Goal: Information Seeking & Learning: Compare options

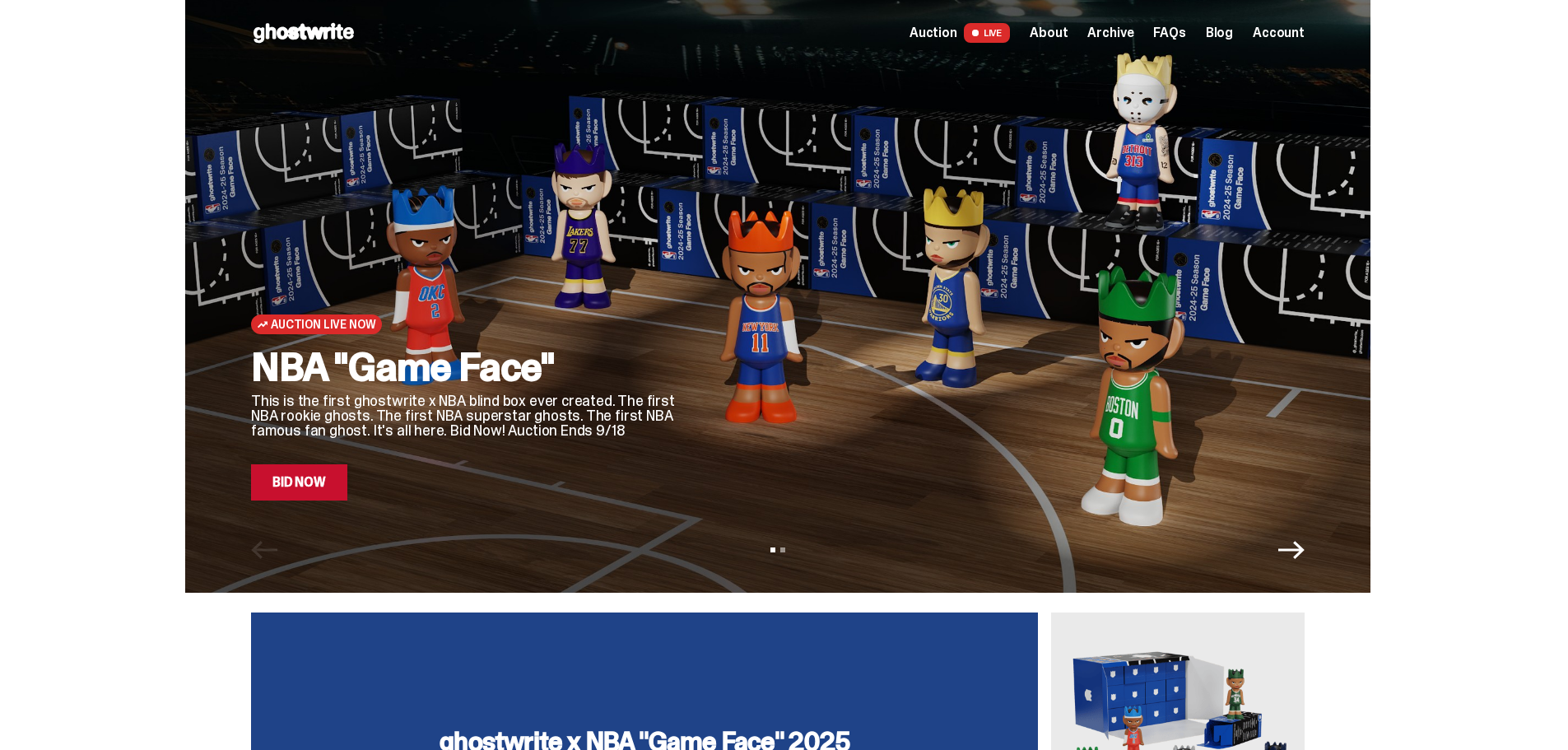
click at [945, 41] on link "Auction LIVE" at bounding box center [960, 32] width 100 height 20
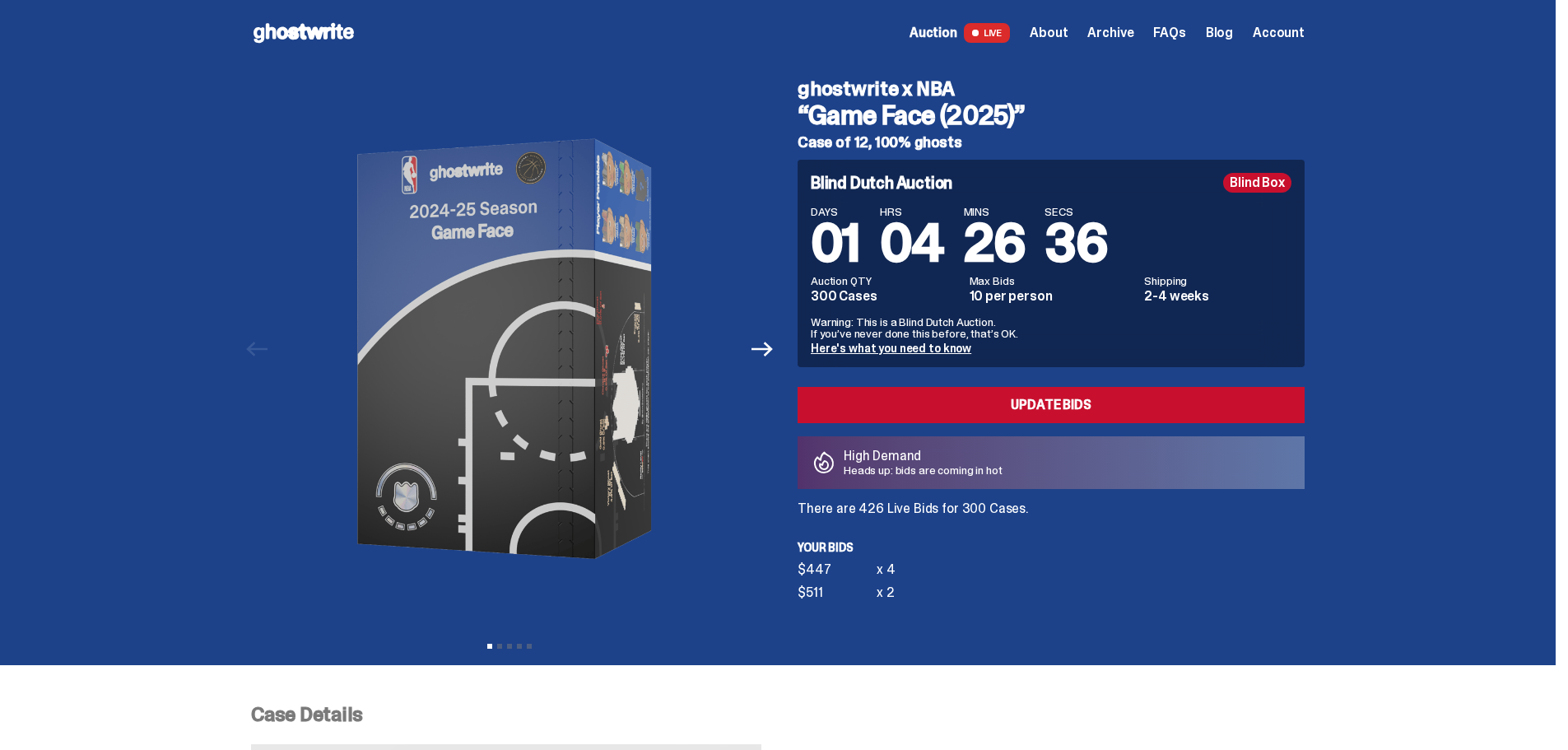
click at [925, 345] on link "Here's what you need to know" at bounding box center [891, 347] width 160 height 15
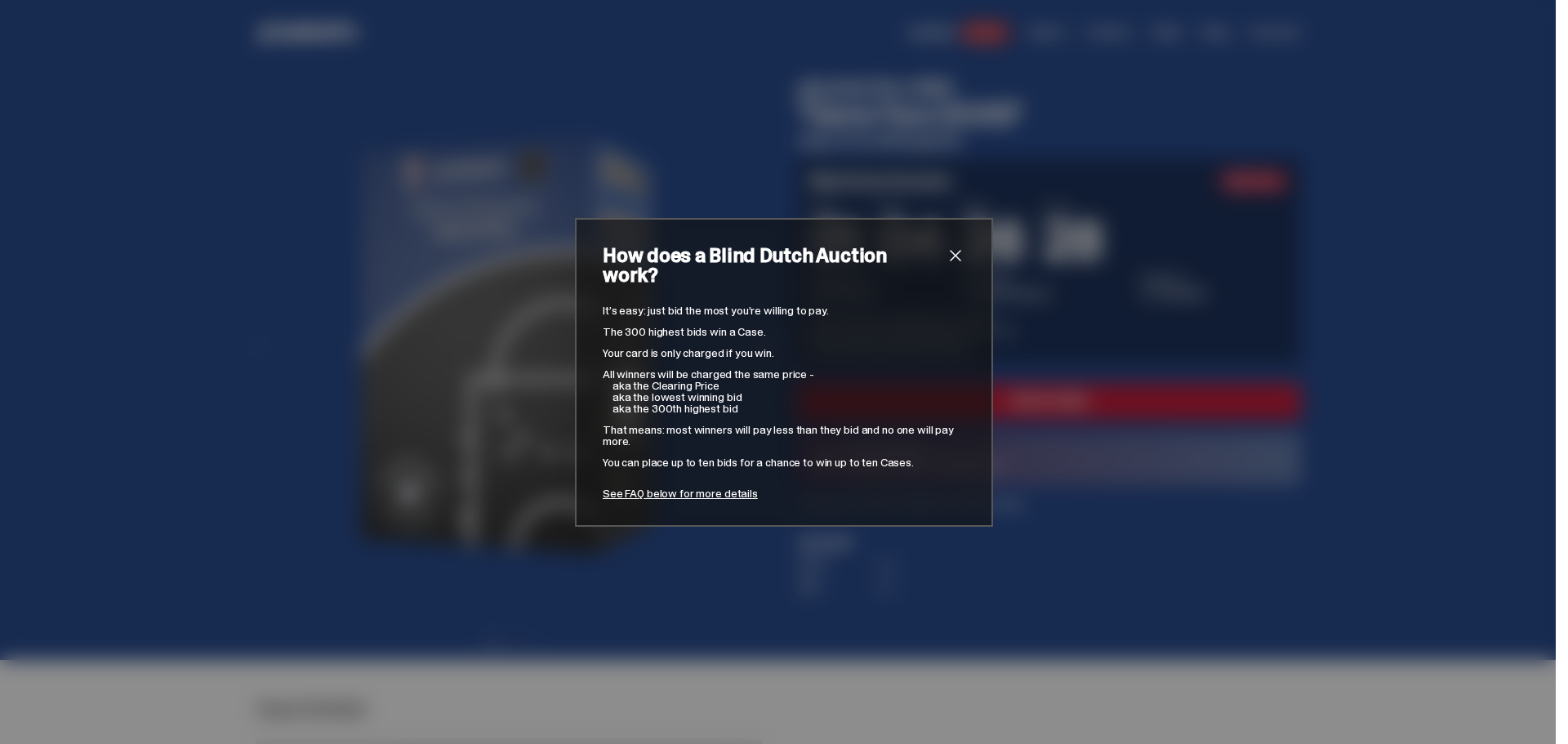
click at [950, 260] on span "close" at bounding box center [955, 256] width 20 height 20
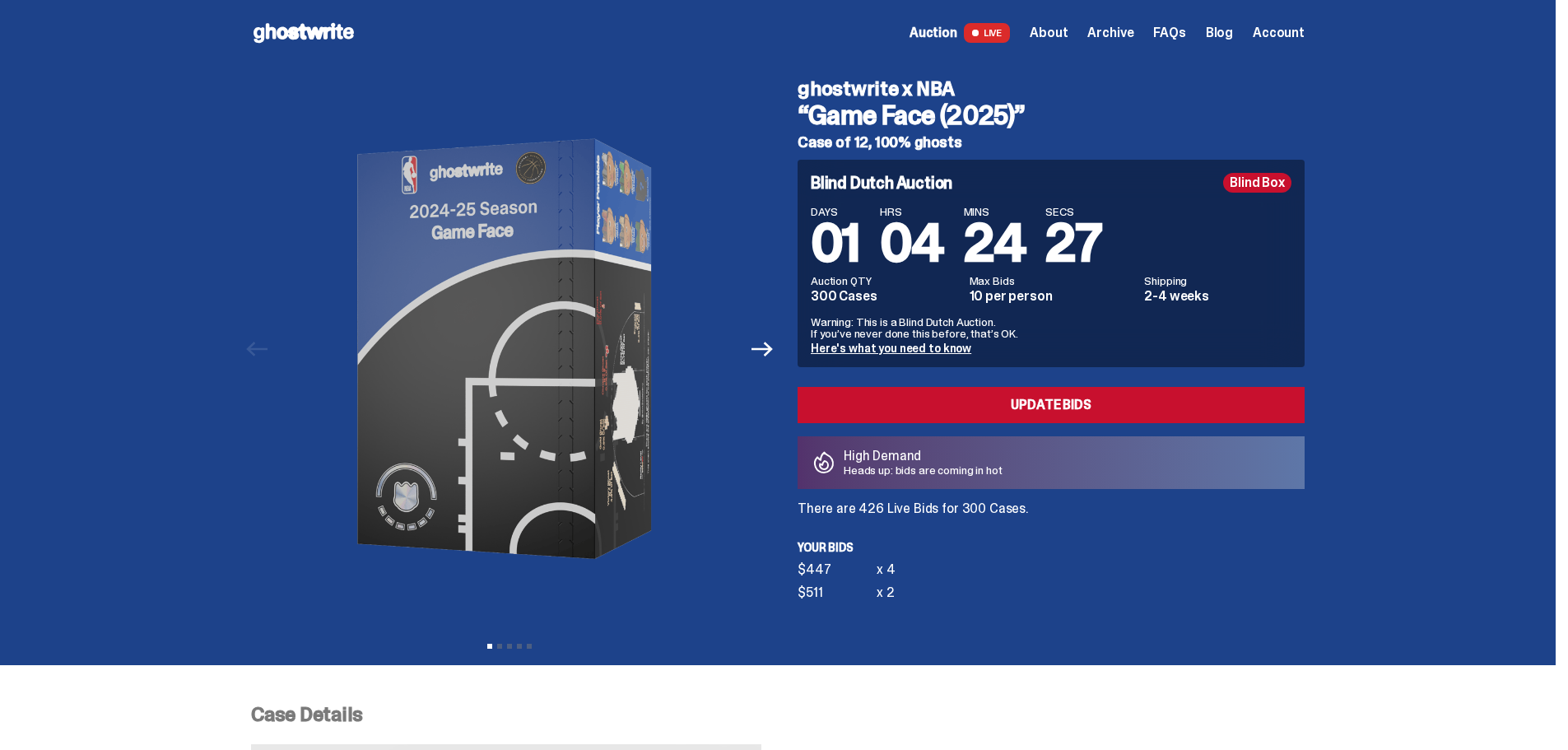
click at [1068, 29] on span "About" at bounding box center [1048, 32] width 37 height 13
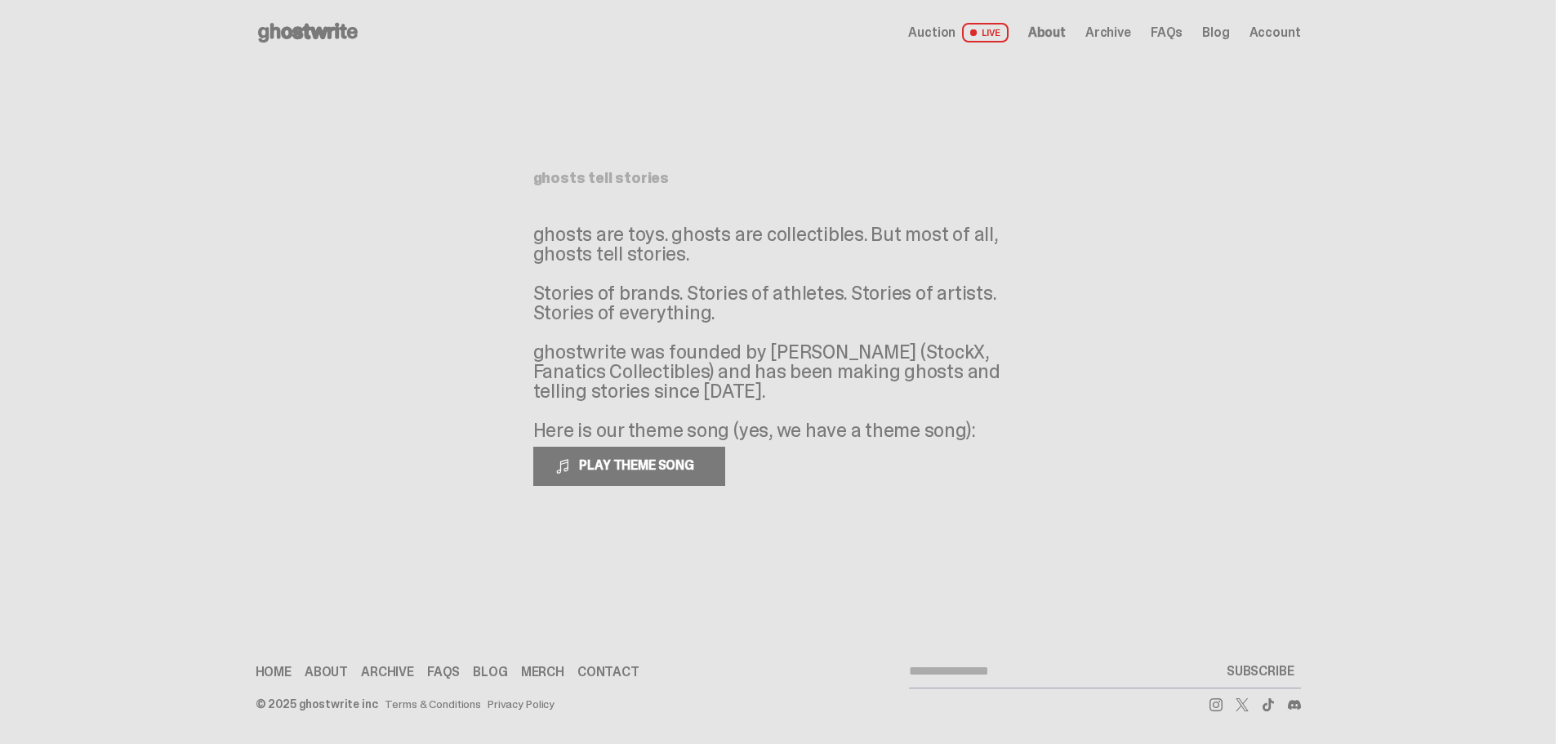
click at [940, 27] on span "Auction" at bounding box center [931, 32] width 48 height 13
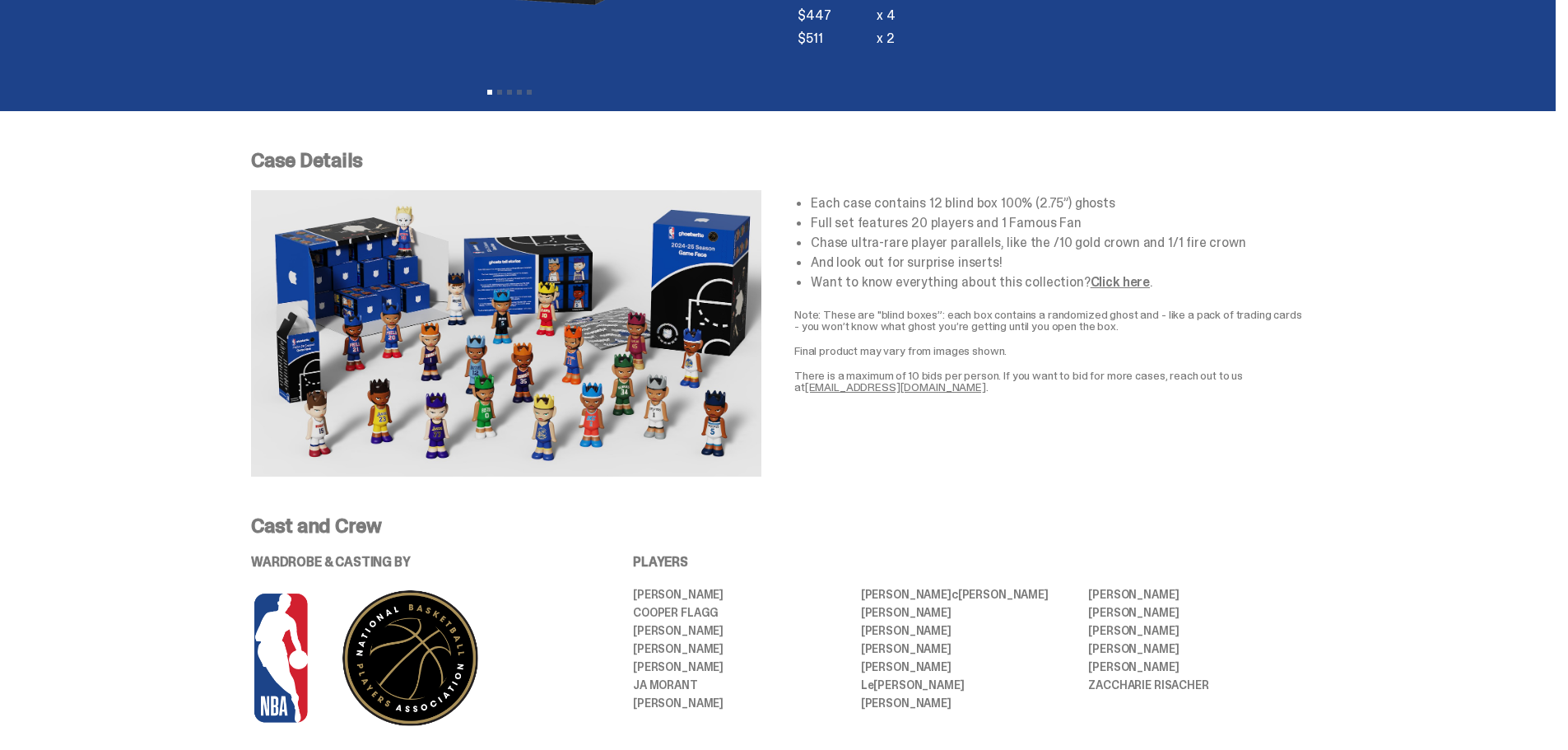
scroll to position [576, 0]
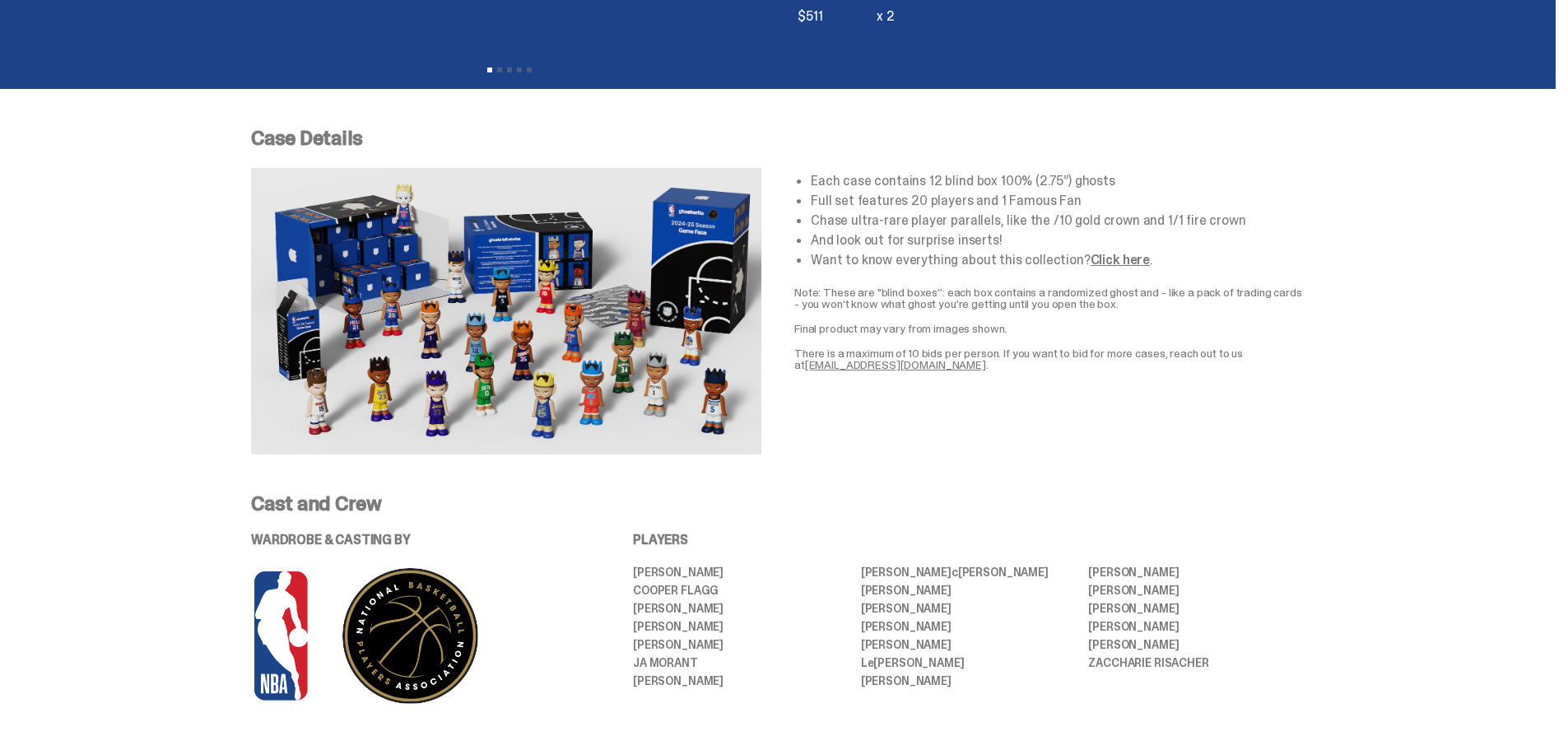
click at [1107, 260] on link "Click here" at bounding box center [1120, 260] width 59 height 18
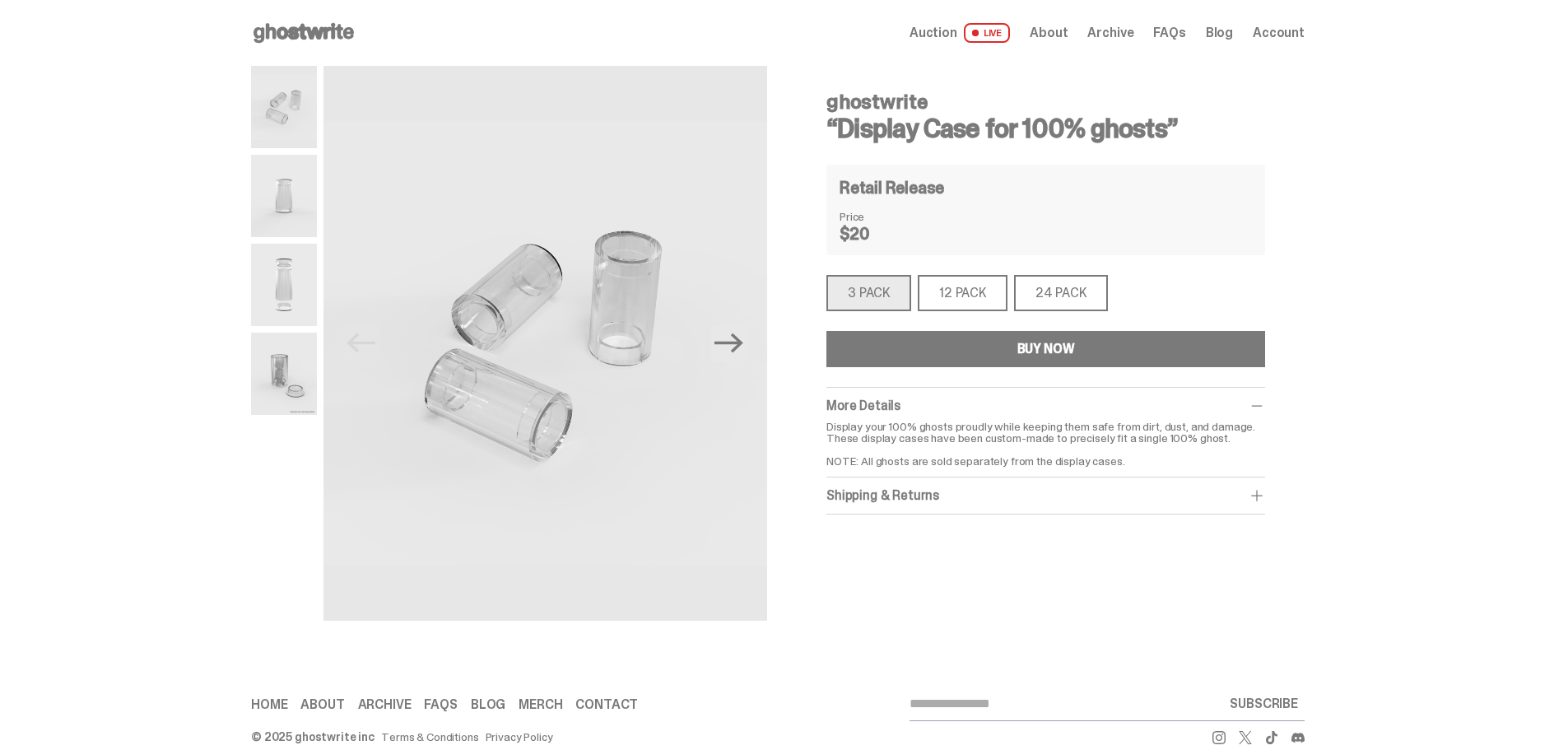
click at [961, 291] on div "12 PACK" at bounding box center [962, 292] width 90 height 36
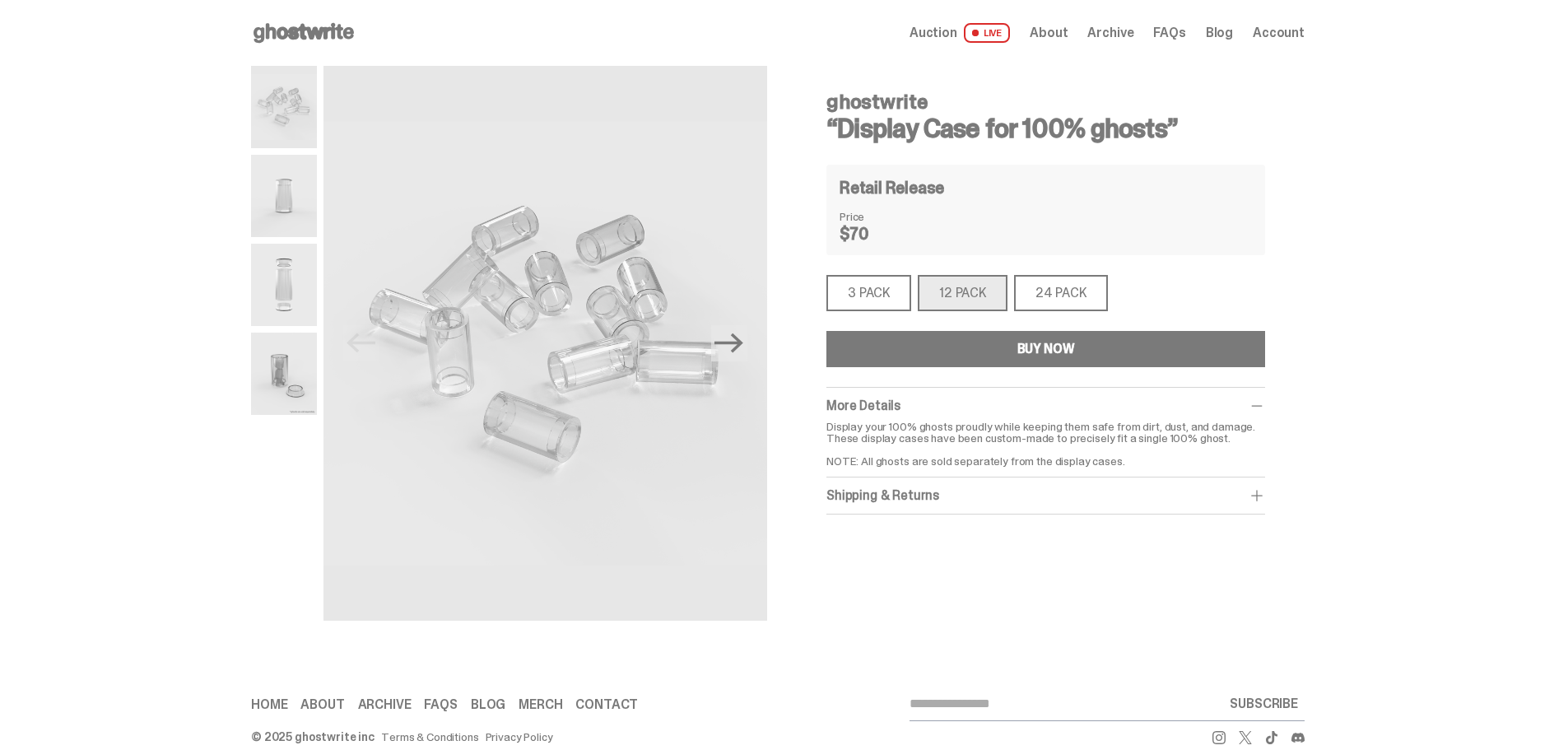
click at [1066, 283] on div "24 PACK" at bounding box center [1060, 292] width 94 height 36
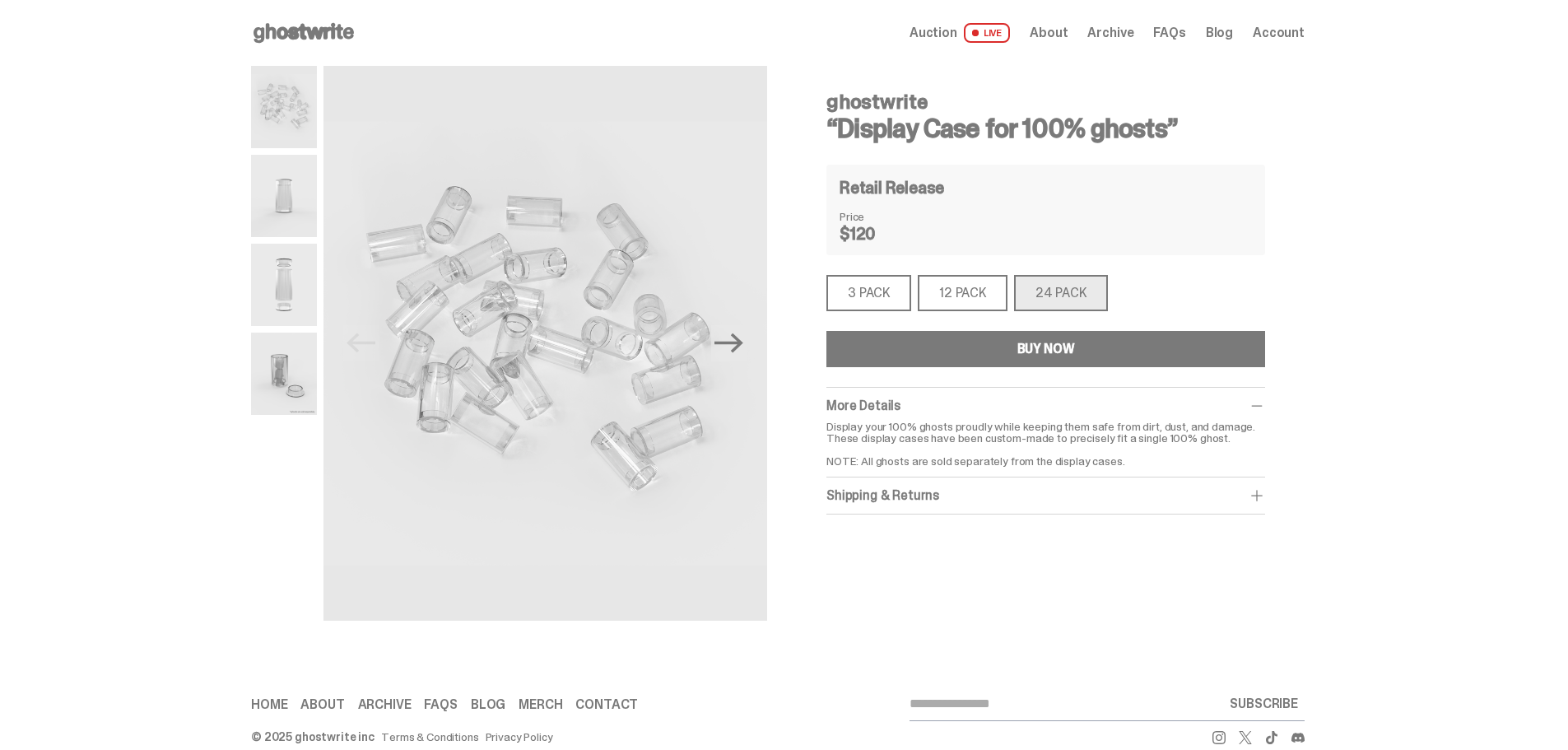
click at [871, 297] on div "3 PACK" at bounding box center [869, 292] width 85 height 36
